Goal: Navigation & Orientation: Find specific page/section

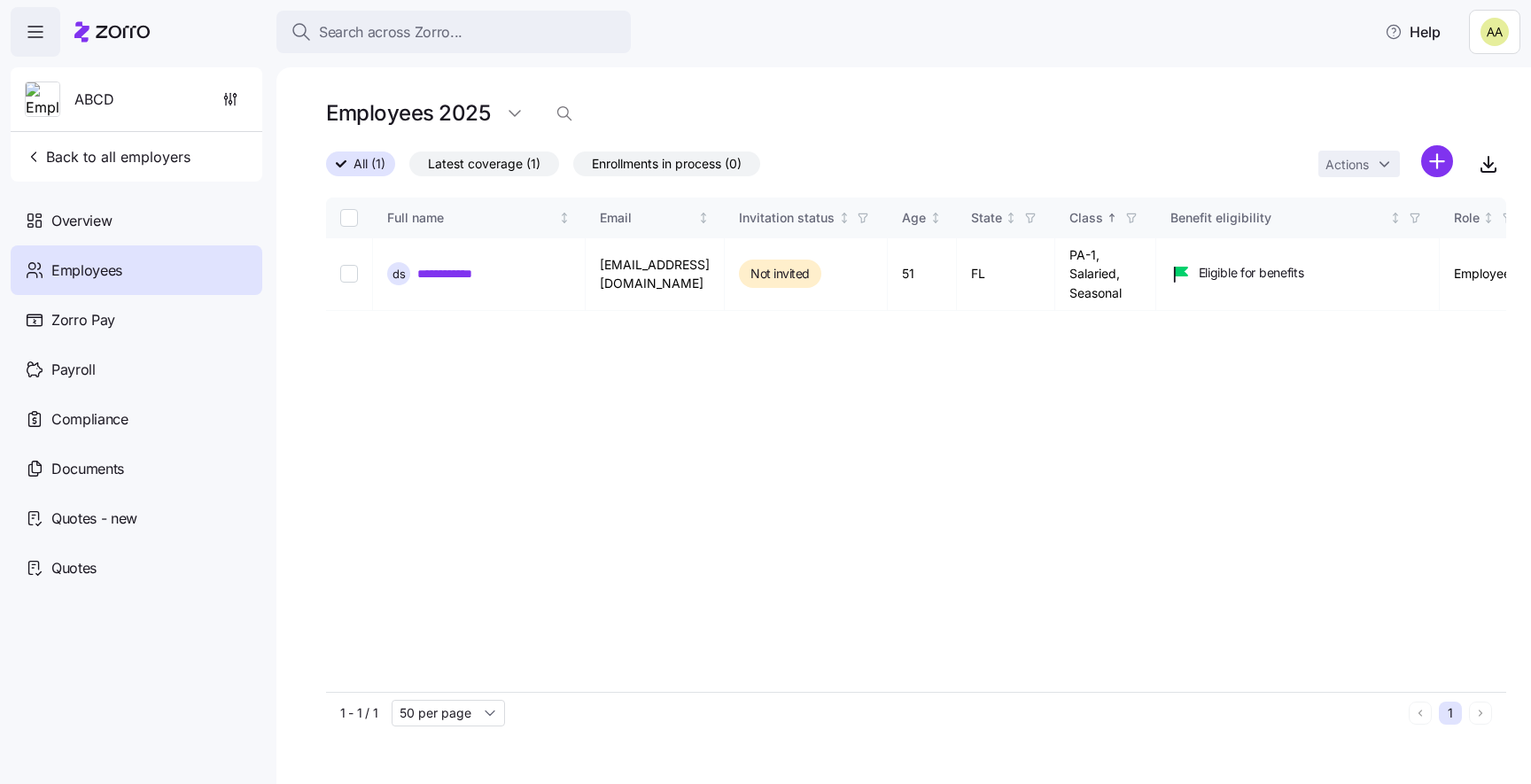
click at [117, 26] on icon at bounding box center [123, 31] width 54 height 13
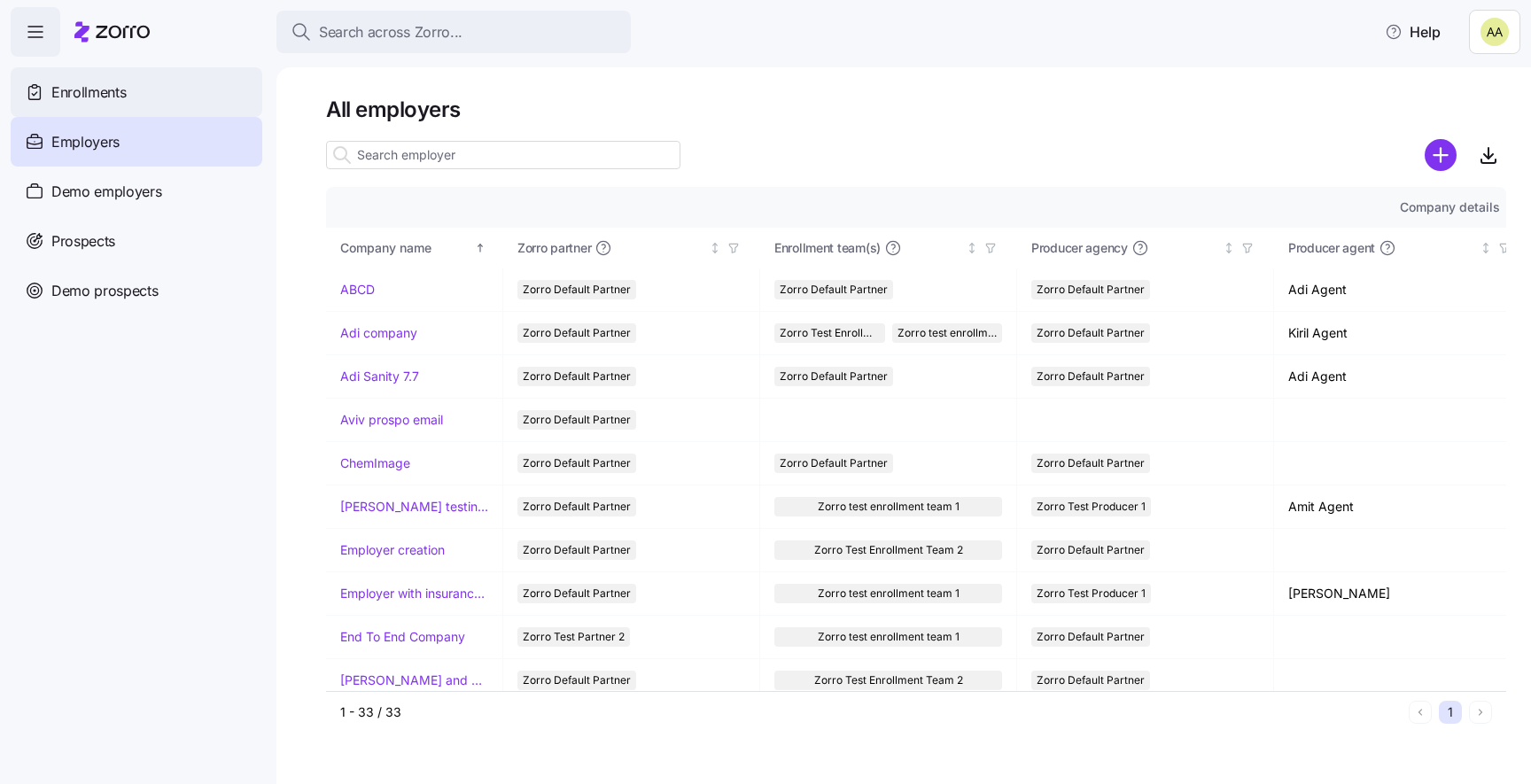
click at [152, 100] on div "Enrollments" at bounding box center [136, 91] width 251 height 49
